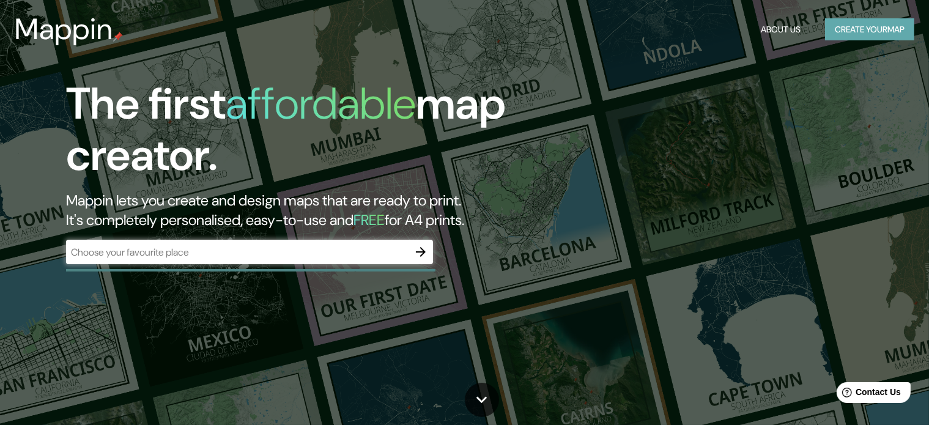
click at [856, 29] on button "Create your map" at bounding box center [869, 29] width 89 height 23
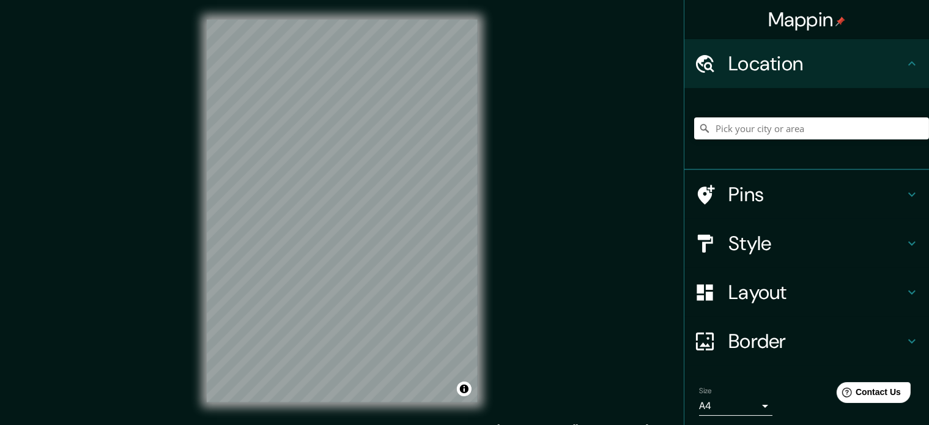
click at [785, 146] on div at bounding box center [811, 128] width 235 height 61
click at [785, 137] on input "Pick your city or area" at bounding box center [811, 128] width 235 height 22
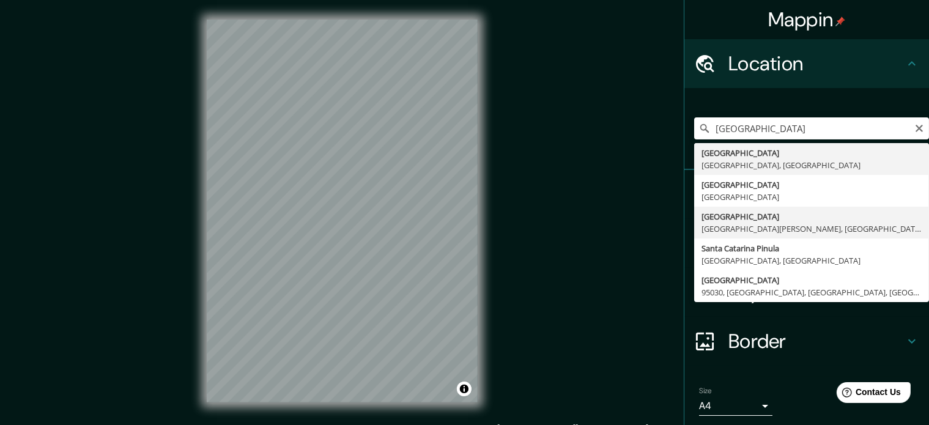
type input "[GEOGRAPHIC_DATA], [GEOGRAPHIC_DATA][PERSON_NAME], [GEOGRAPHIC_DATA]"
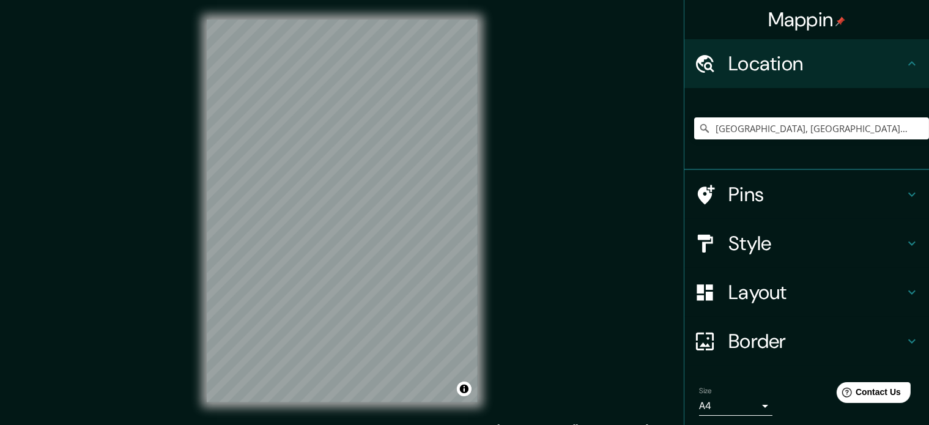
click at [508, 265] on div "Mappin Location [GEOGRAPHIC_DATA], [GEOGRAPHIC_DATA][PERSON_NAME], [GEOGRAPHIC_…" at bounding box center [464, 221] width 929 height 442
click at [838, 135] on input "[GEOGRAPHIC_DATA], [GEOGRAPHIC_DATA][PERSON_NAME], [GEOGRAPHIC_DATA]" at bounding box center [811, 128] width 235 height 22
click at [914, 127] on icon "Clear" at bounding box center [919, 129] width 10 height 10
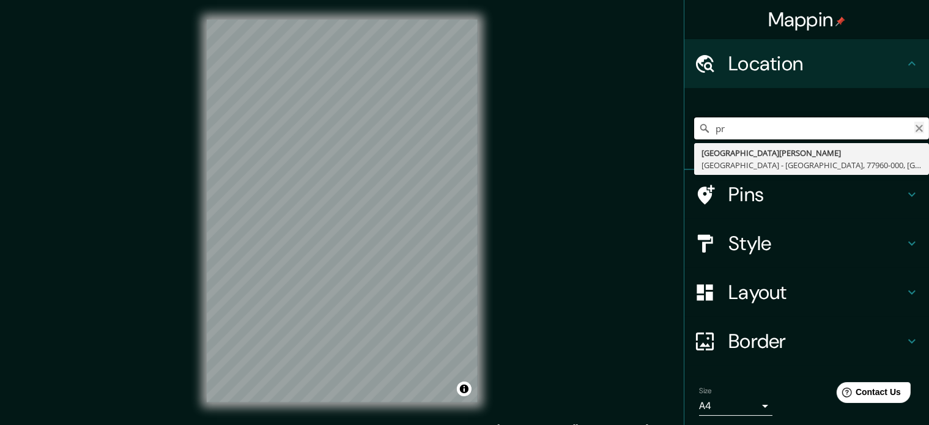
type input "p"
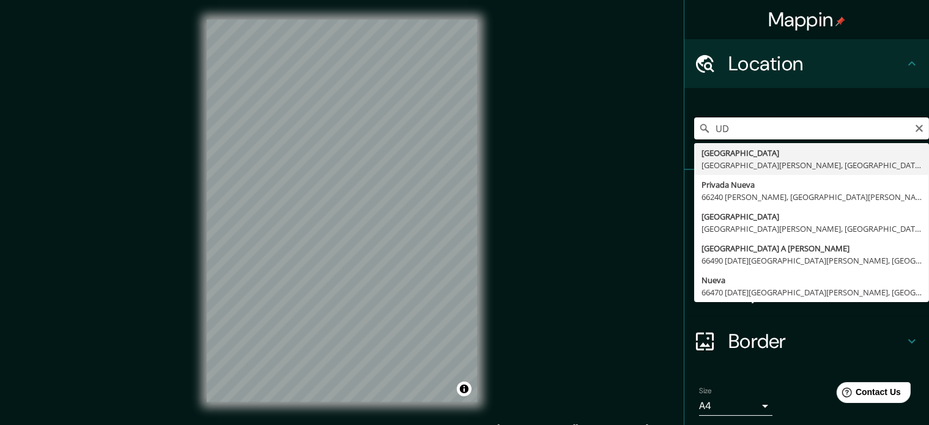
type input "U"
